Goal: Find contact information: Find contact information

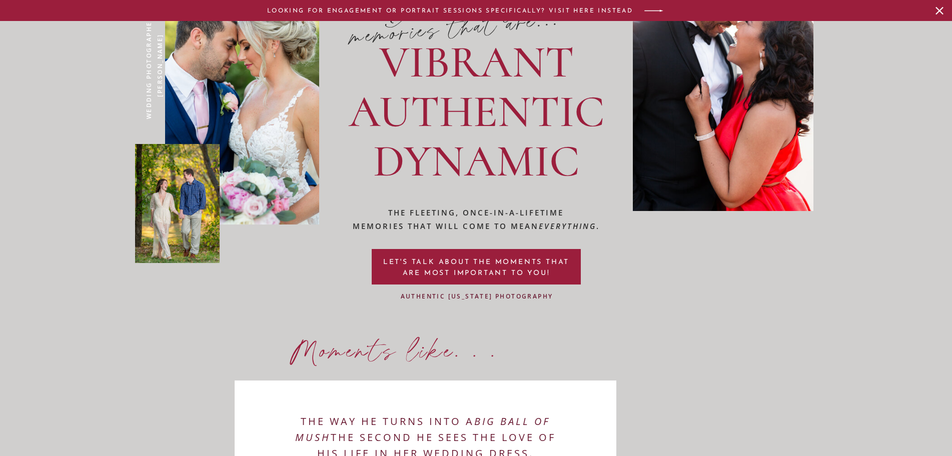
scroll to position [867, 0]
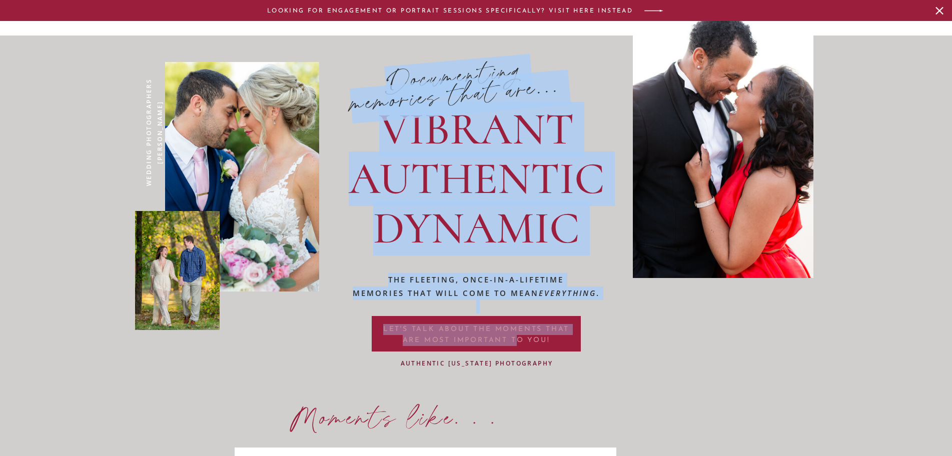
drag, startPoint x: 367, startPoint y: 328, endPoint x: 518, endPoint y: 336, distance: 151.2
drag, startPoint x: 646, startPoint y: 345, endPoint x: 548, endPoint y: 336, distance: 98.4
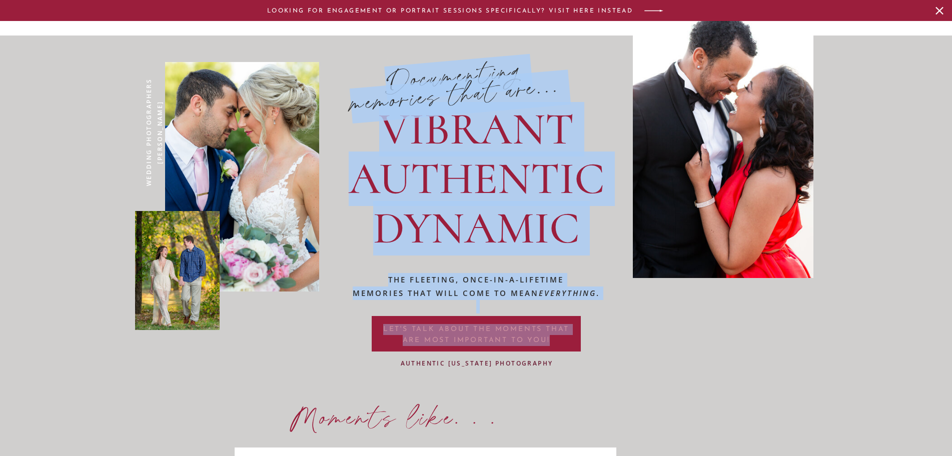
drag, startPoint x: 361, startPoint y: 326, endPoint x: 681, endPoint y: 336, distance: 320.2
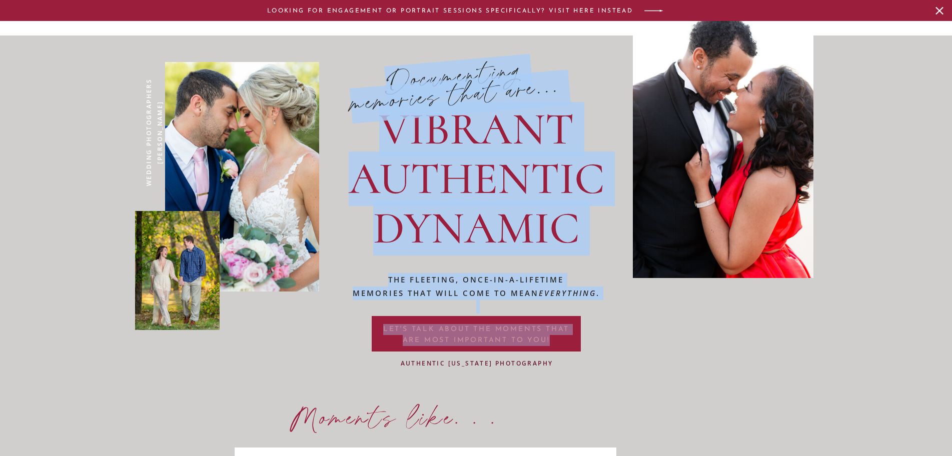
drag, startPoint x: 625, startPoint y: 341, endPoint x: 550, endPoint y: 338, distance: 75.6
copy div "THE fleeting, once-in-a-lifetime memories that will come to mean everything . V…"
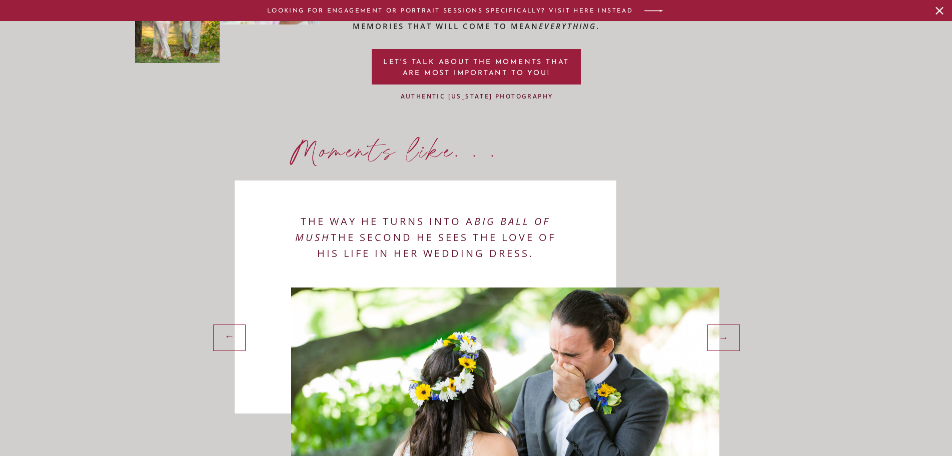
scroll to position [1267, 0]
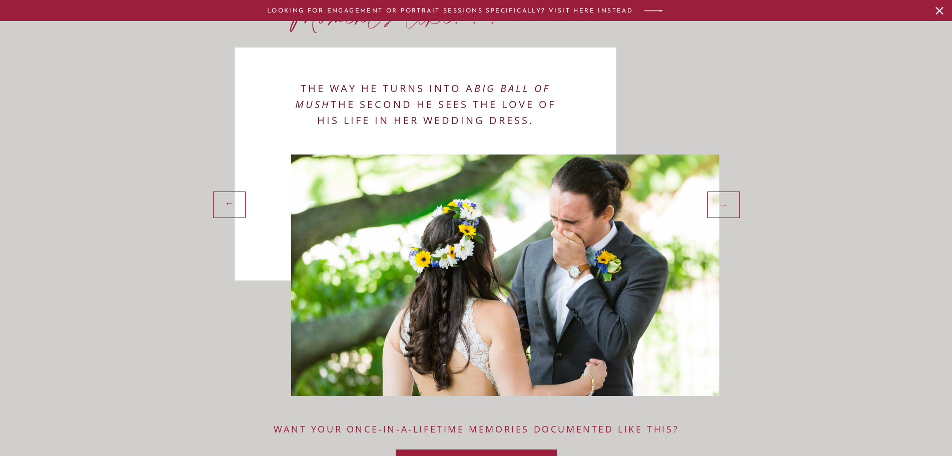
click at [726, 207] on div "→" at bounding box center [725, 204] width 26 height 15
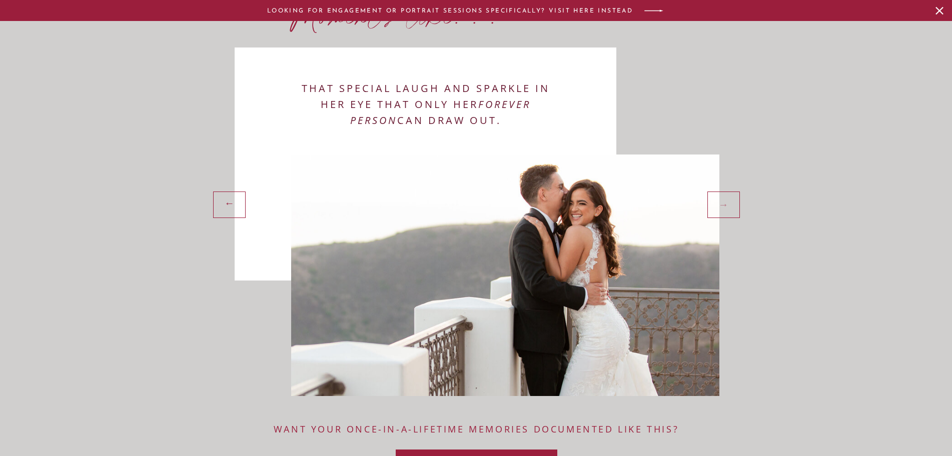
click at [726, 207] on div "→" at bounding box center [725, 204] width 26 height 15
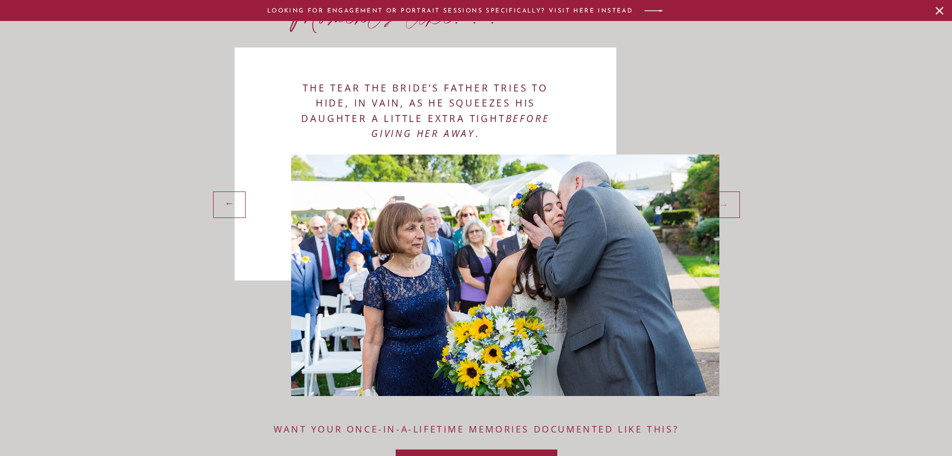
click at [726, 207] on div "→" at bounding box center [725, 204] width 26 height 15
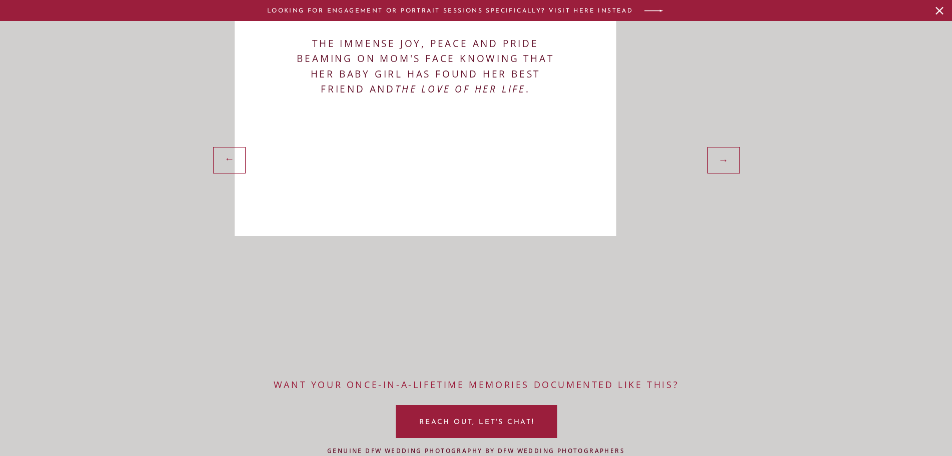
scroll to position [1334, 0]
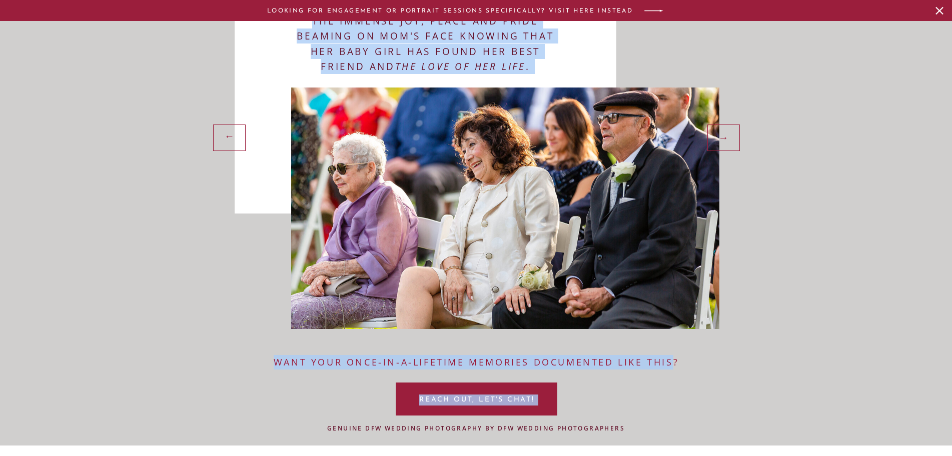
drag, startPoint x: 268, startPoint y: 367, endPoint x: 674, endPoint y: 364, distance: 406.1
click at [328, 364] on p "Want your once-in-a-lifetime memories documented LIKE THIS?" at bounding box center [477, 362] width 408 height 14
copy div "The way he turns into a big ball of mush the second he sees the love of his lif…"
